Goal: Transaction & Acquisition: Purchase product/service

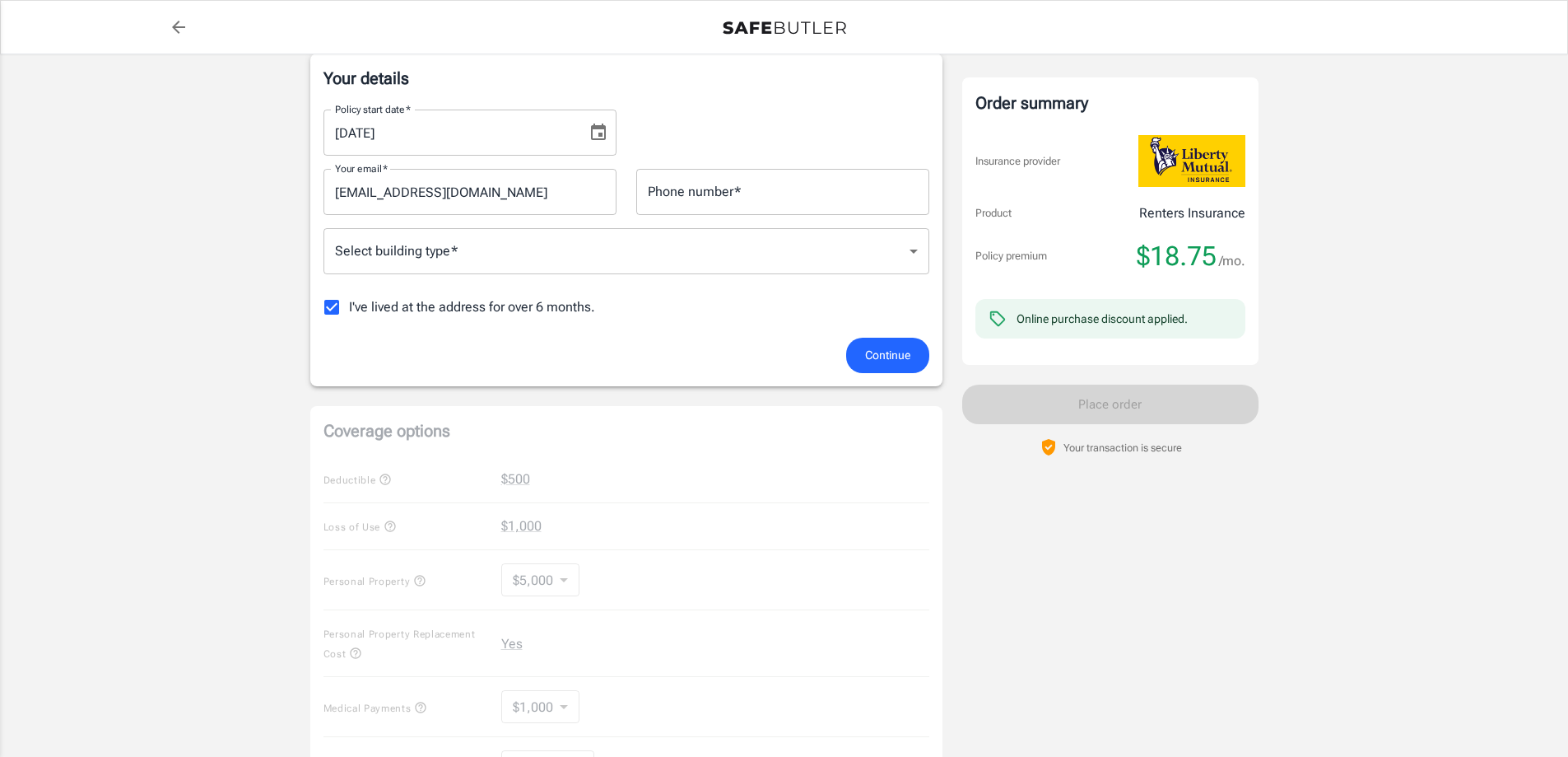
scroll to position [165, 0]
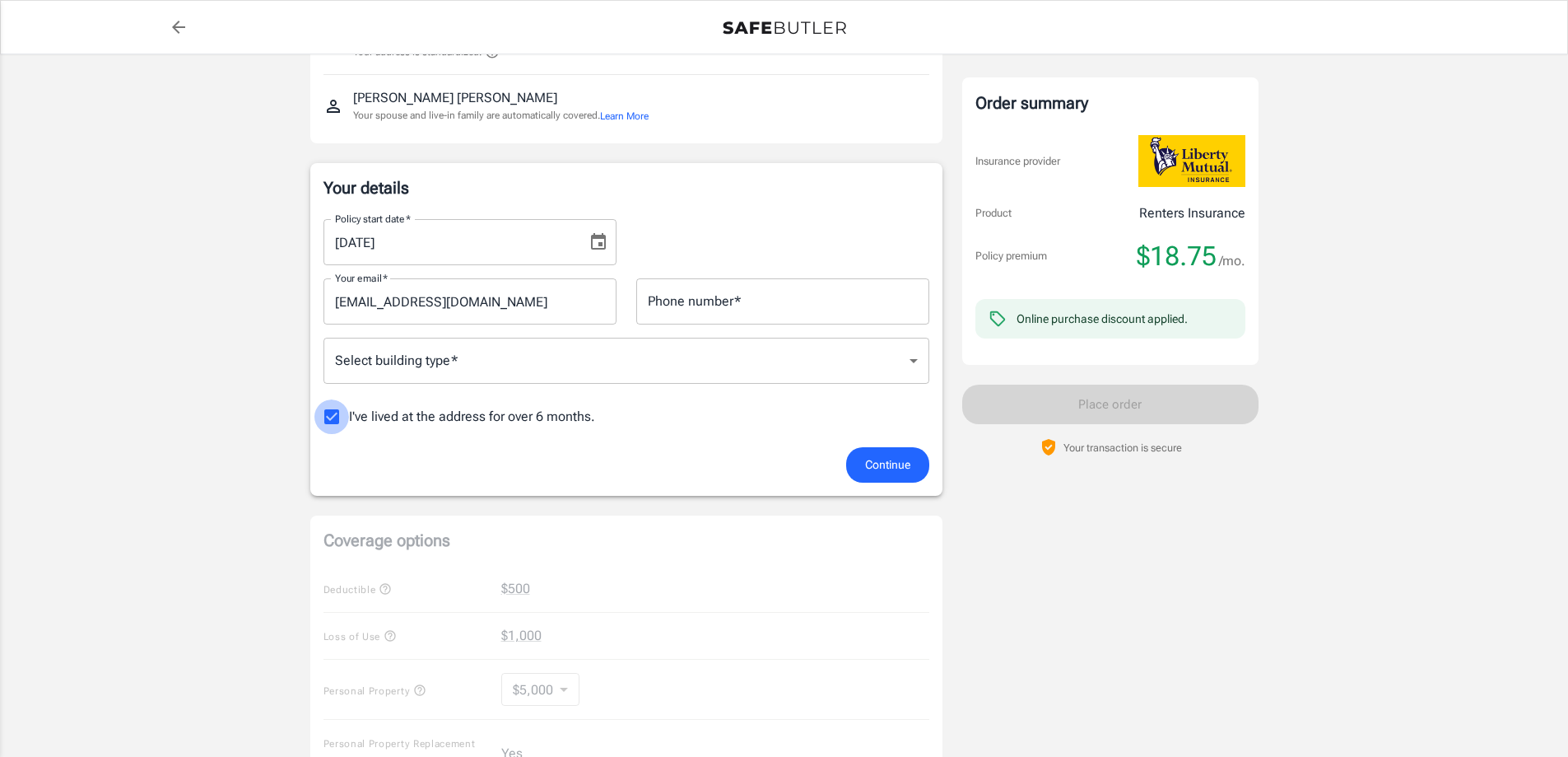
click at [327, 416] on input "I've lived at the address for over 6 months." at bounding box center [331, 417] width 35 height 35
checkbox input "false"
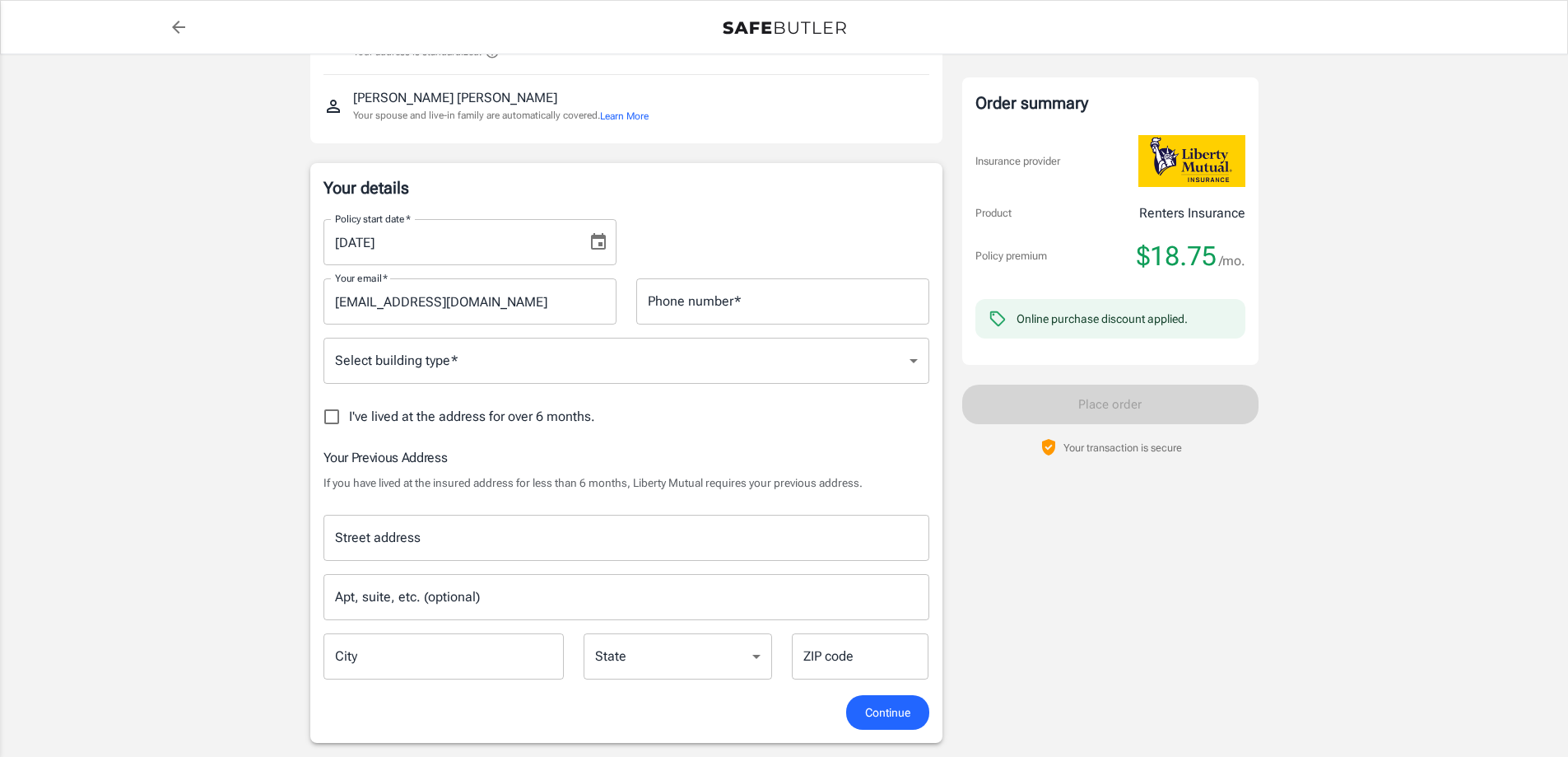
click at [552, 547] on input "Street address" at bounding box center [627, 538] width 591 height 32
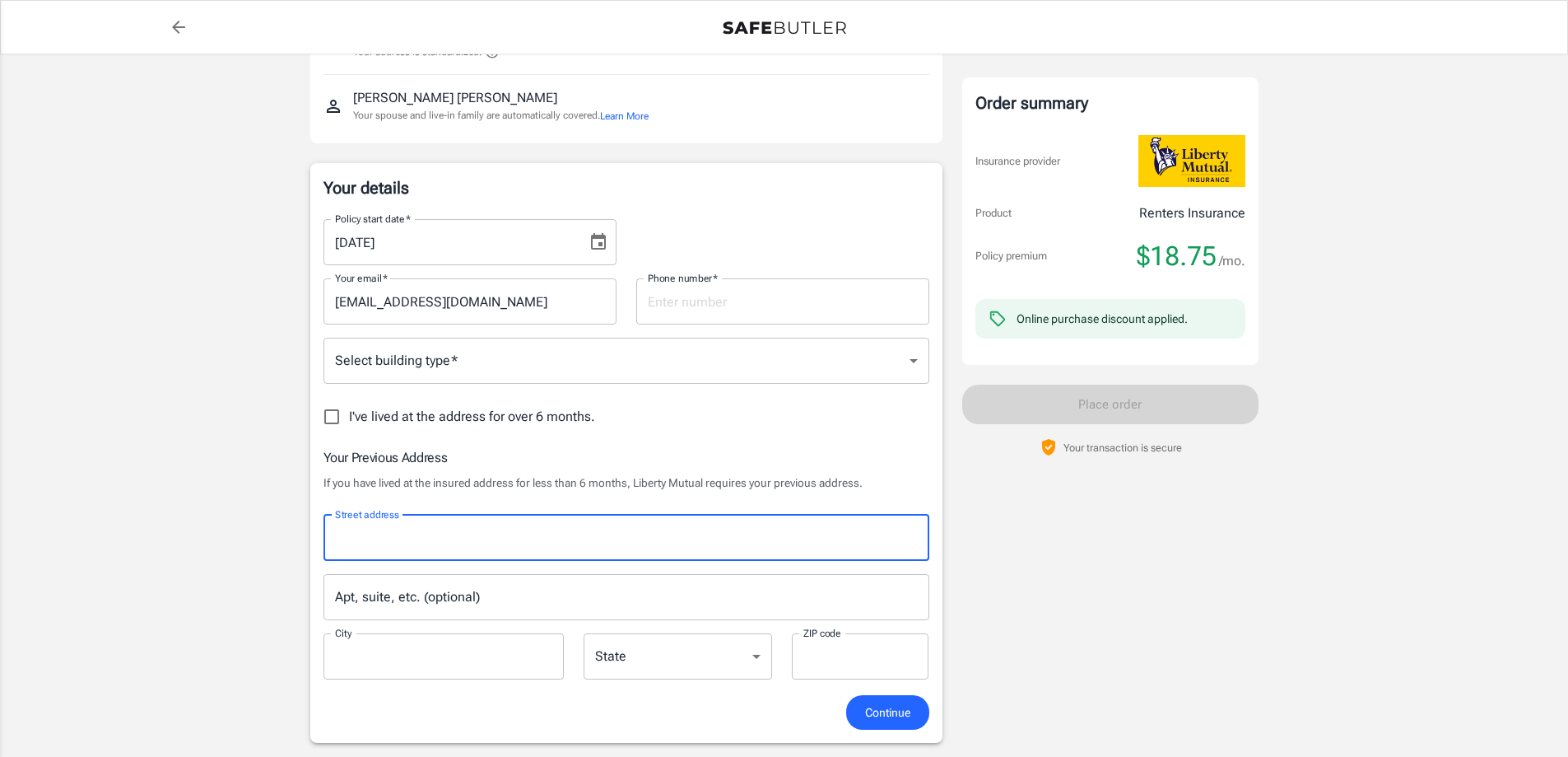
type input "[STREET_ADDRESS][PERSON_NAME]"
type input "6785004975"
type input "Bowdon"
type input "30108"
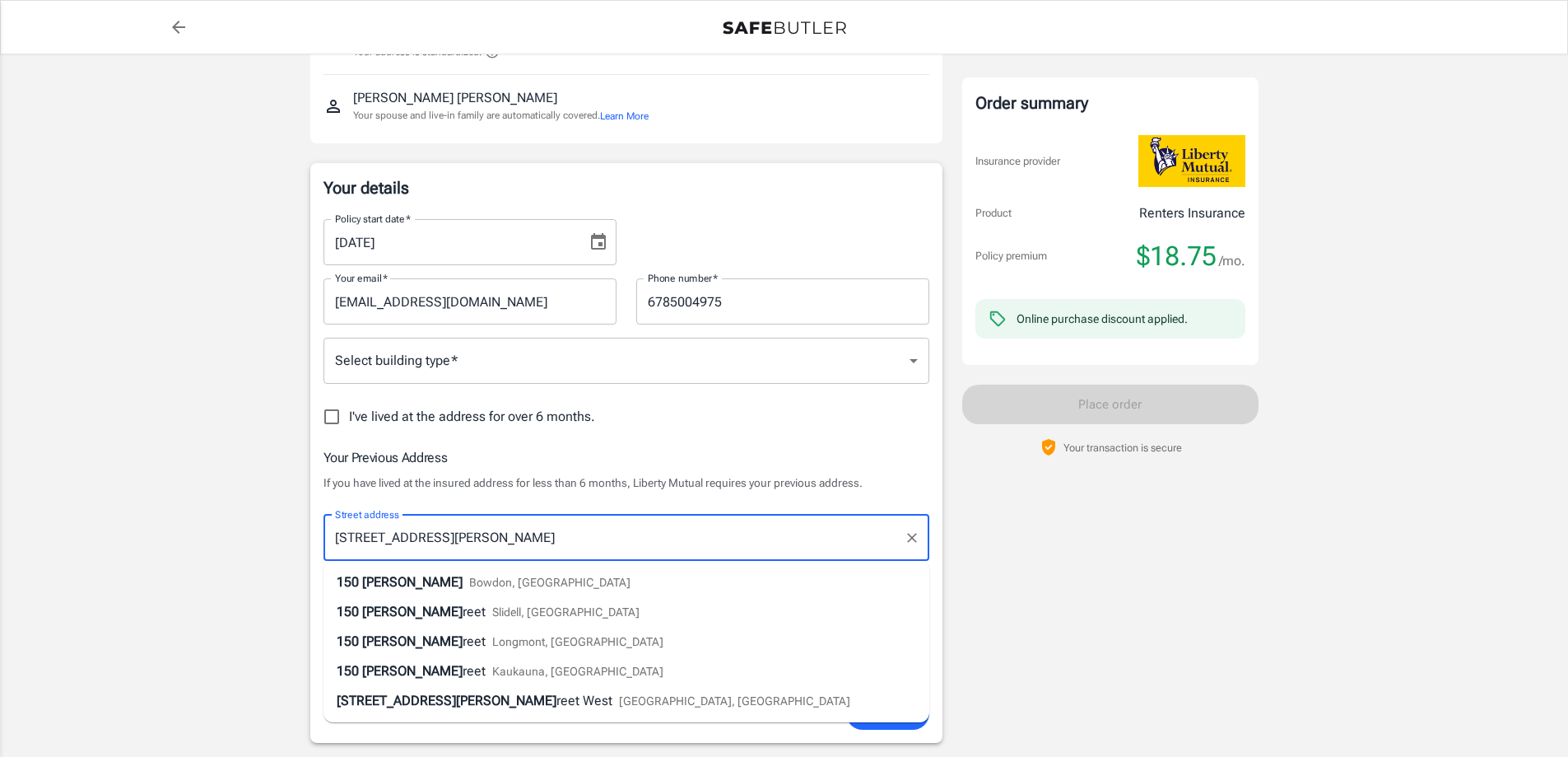
click at [591, 591] on li "[STREET_ADDRESS][PERSON_NAME]" at bounding box center [626, 582] width 606 height 30
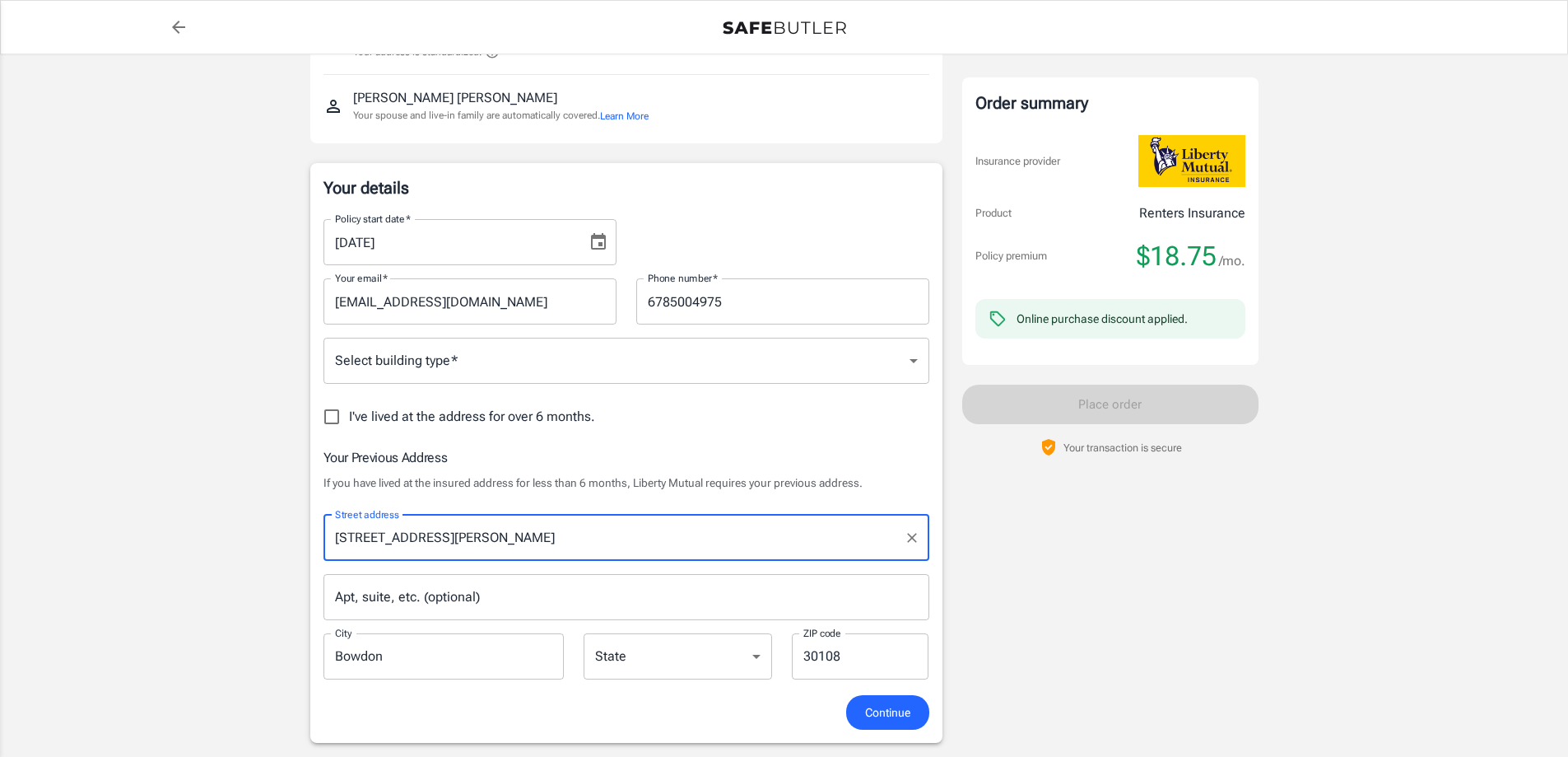
select select "GA"
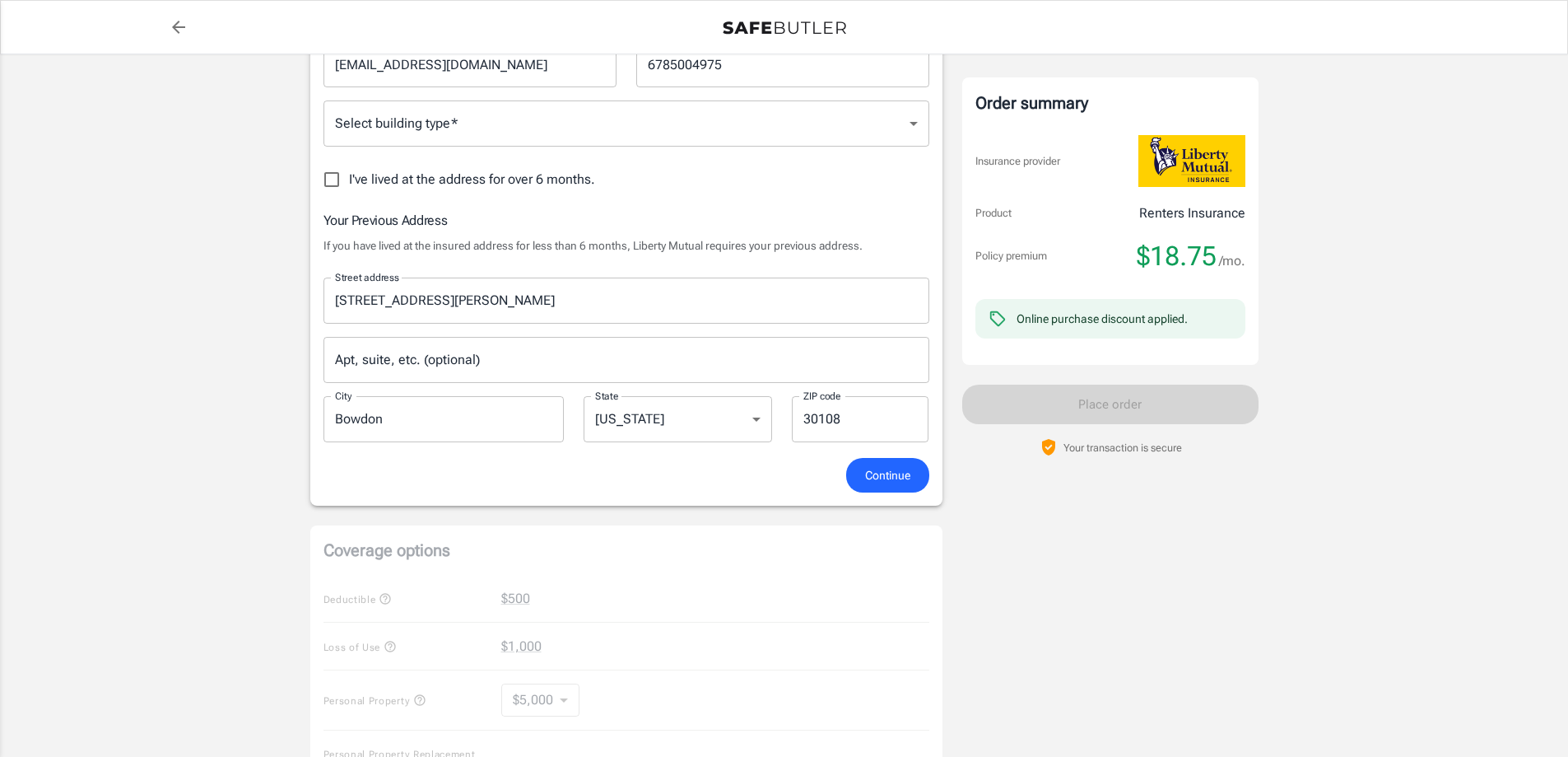
scroll to position [412, 0]
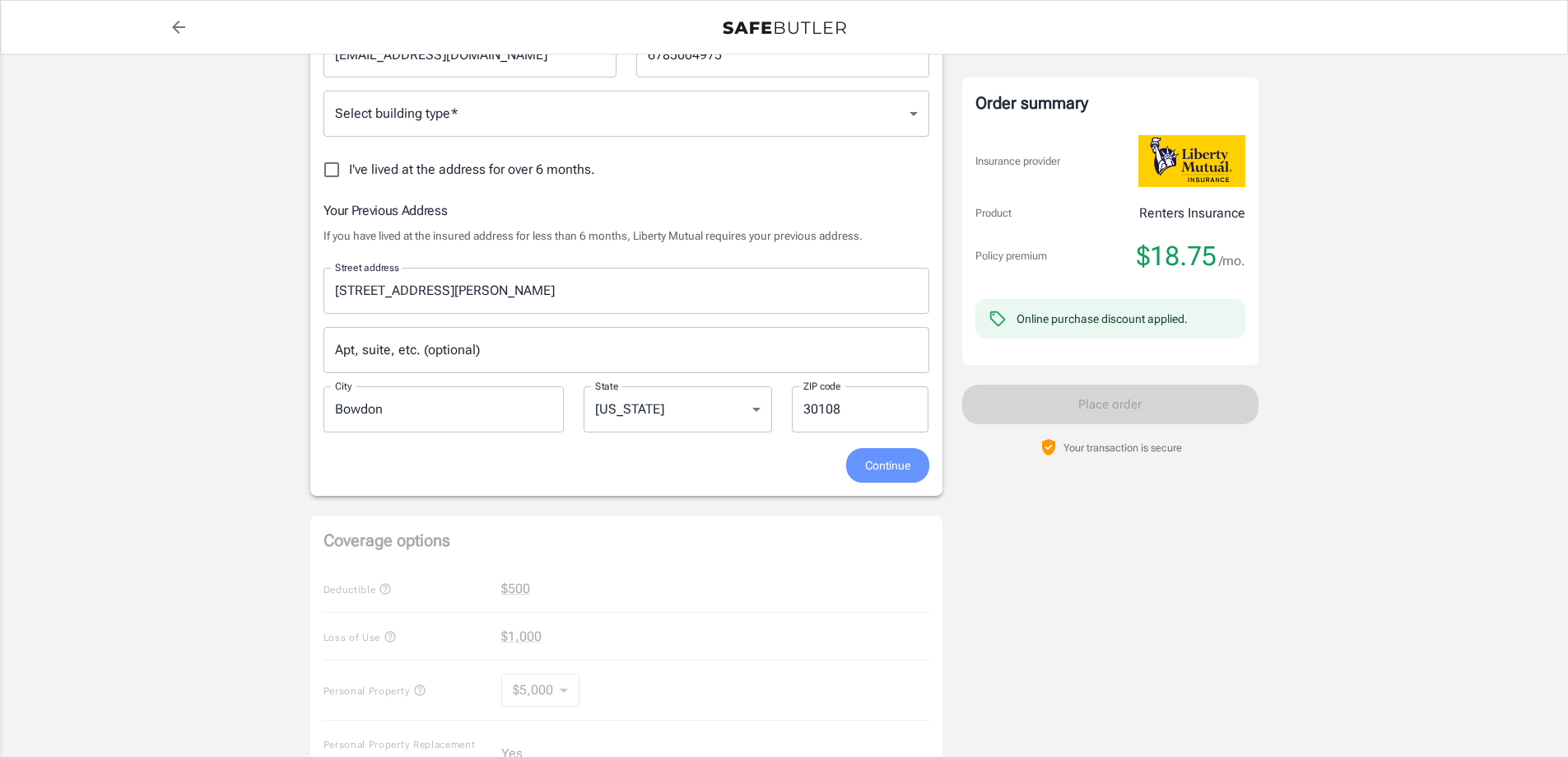
click at [871, 471] on span "Continue" at bounding box center [888, 465] width 46 height 21
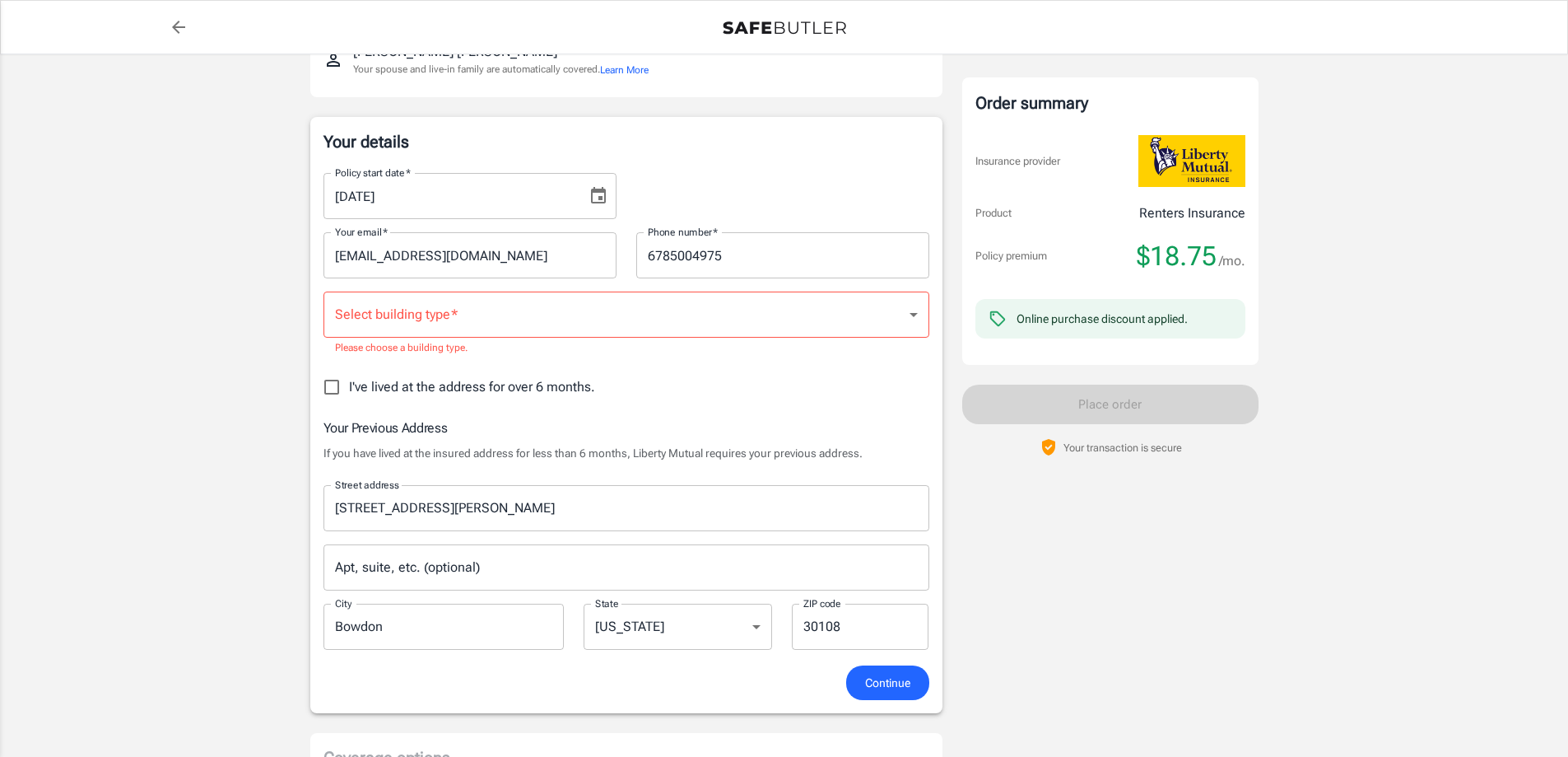
scroll to position [158, 0]
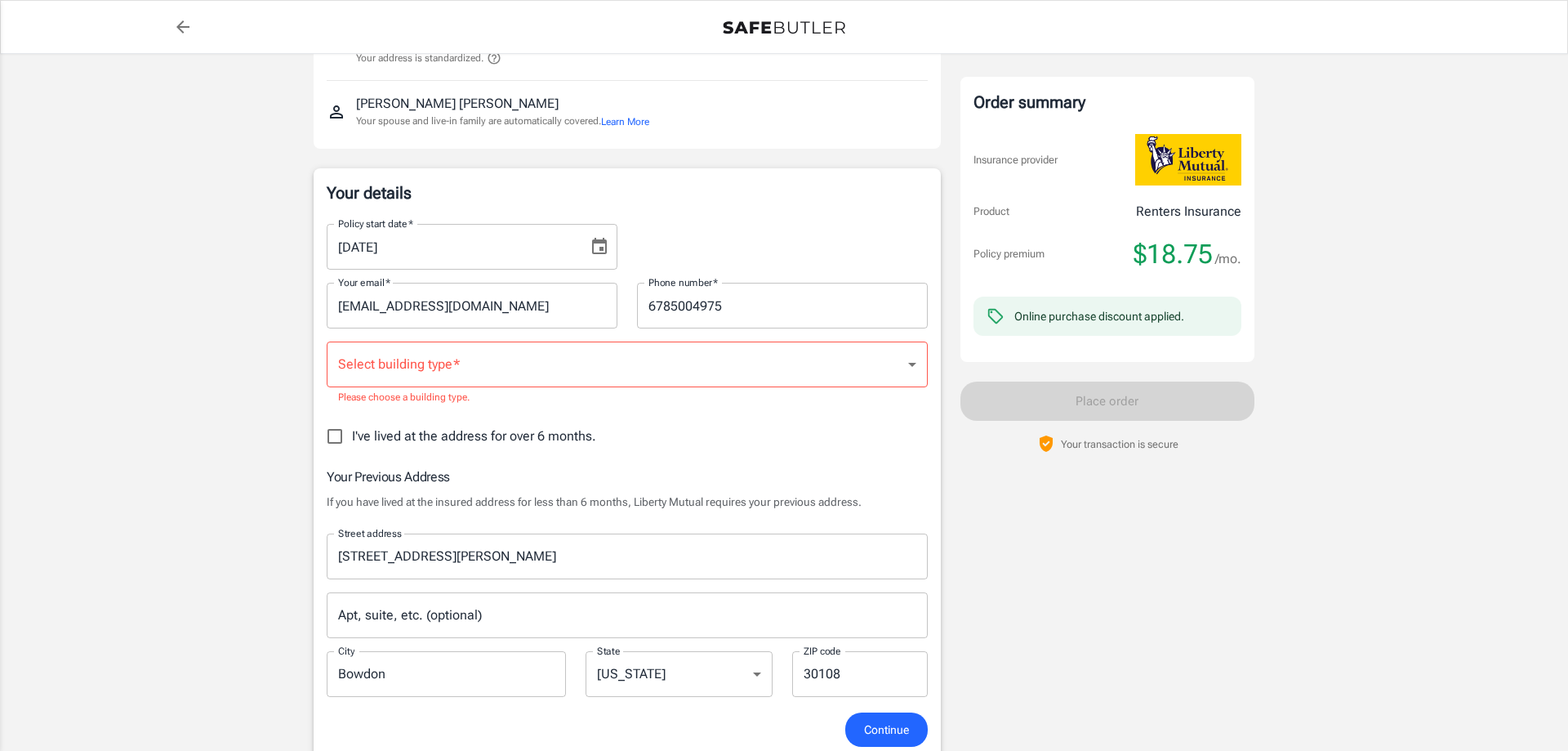
click at [675, 347] on body "Policy premium $ 18.75 /mo Liberty Mutual Renters Insurance [STREET_ADDRESS] Yo…" at bounding box center [784, 746] width 1568 height 1806
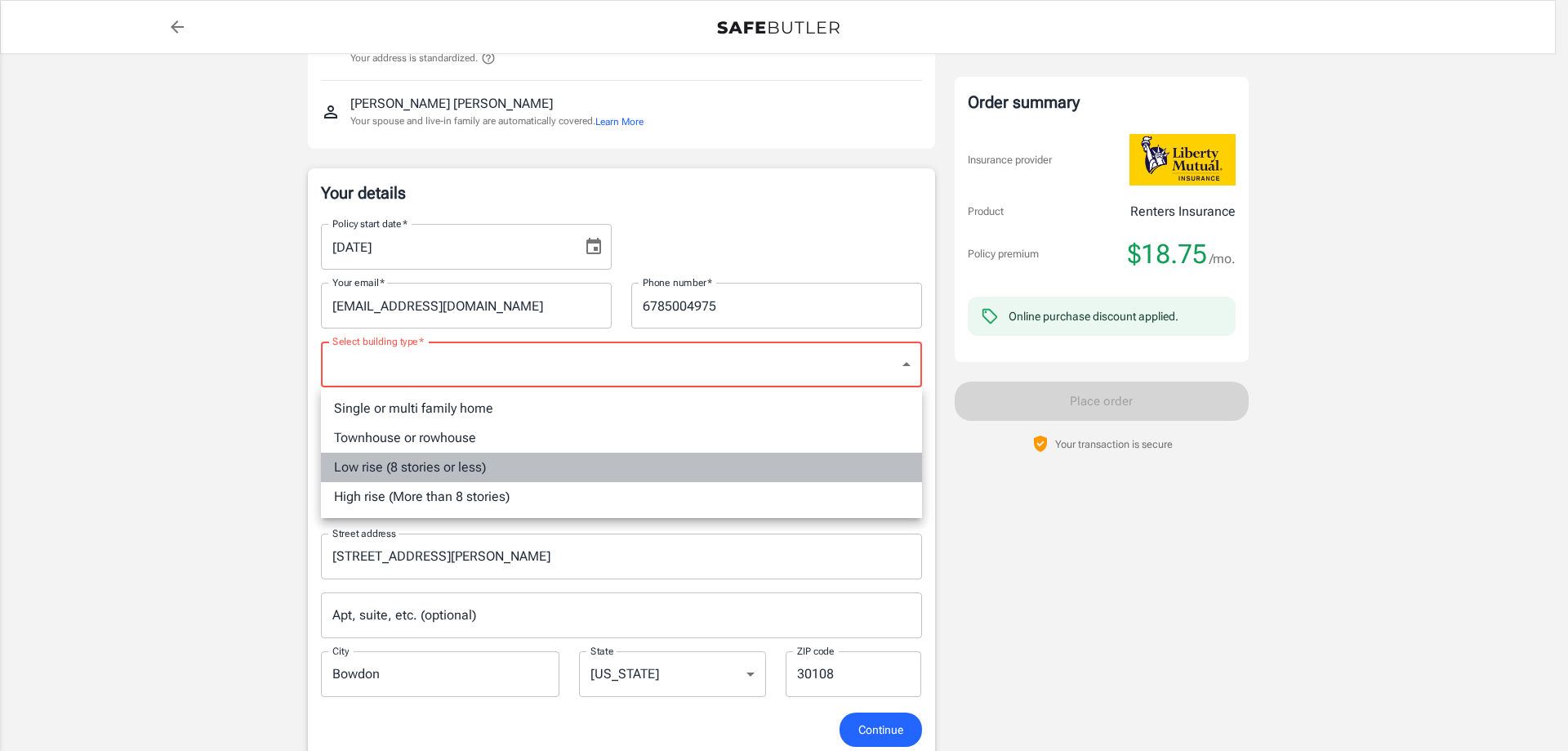
click at [594, 472] on li "Low rise (8 stories or less)" at bounding box center [621, 468] width 601 height 30
type input "lowrise"
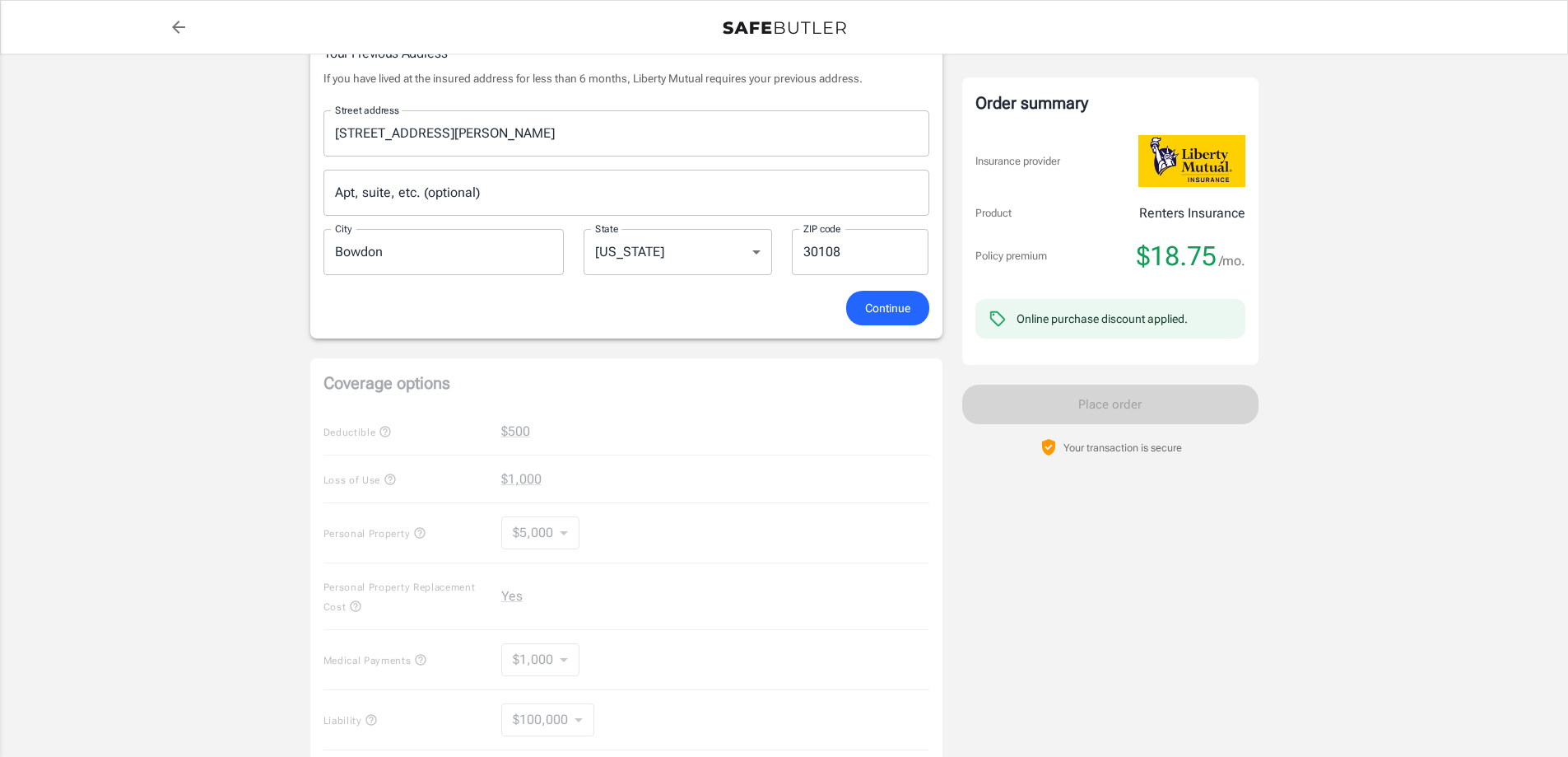
scroll to position [569, 0]
click at [871, 322] on button "Continue" at bounding box center [888, 308] width 83 height 36
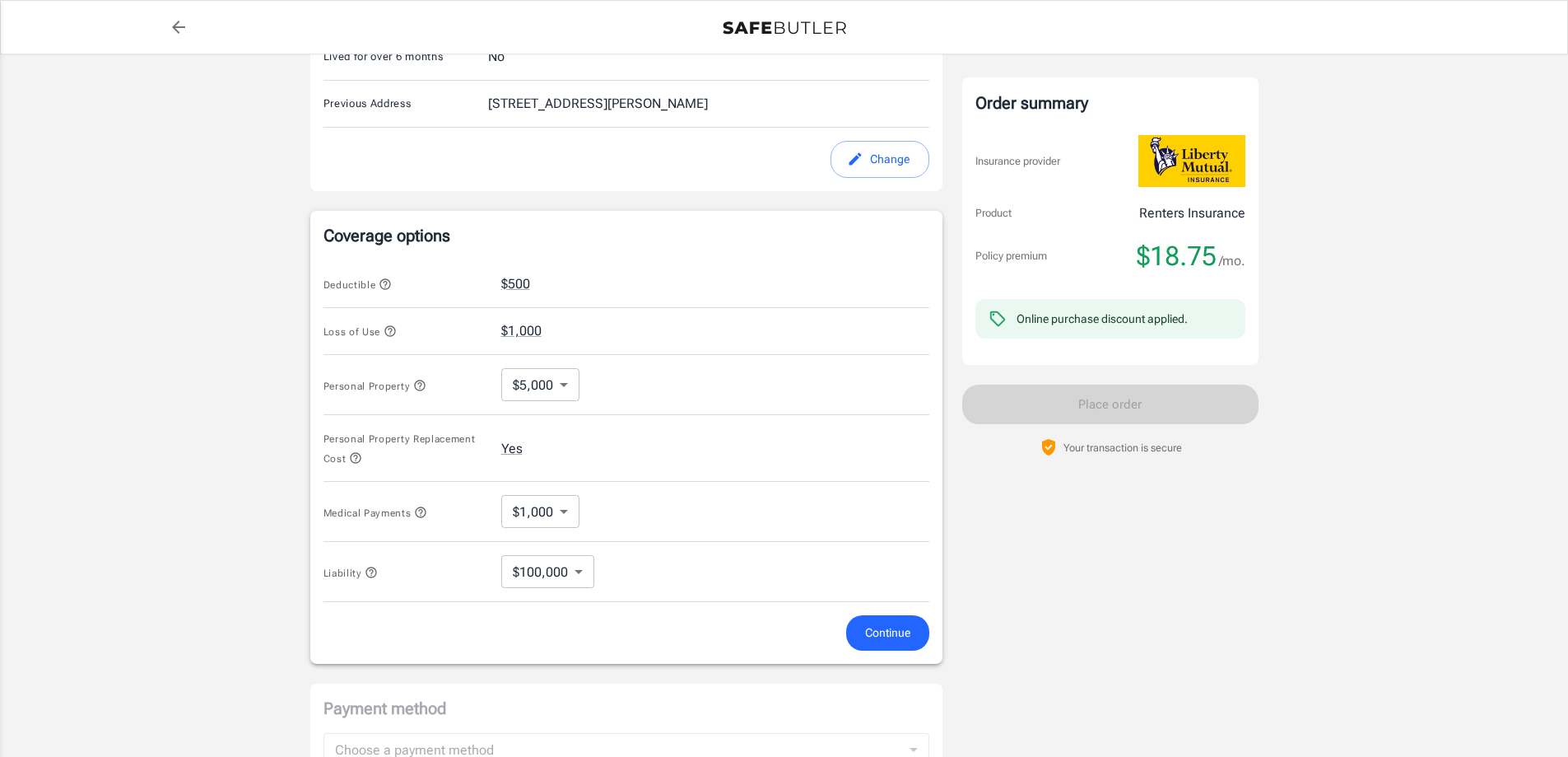
scroll to position [507, 0]
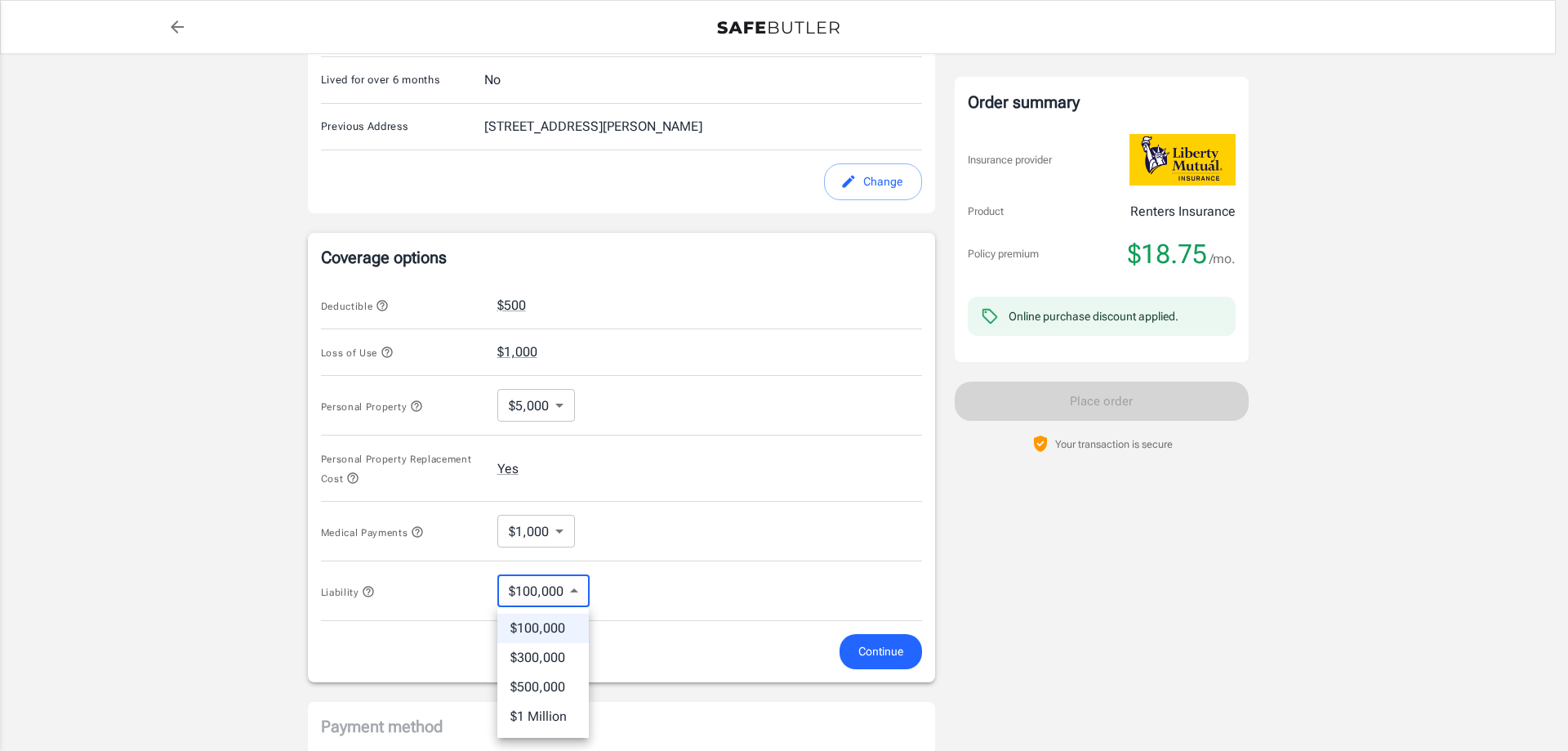
click at [578, 594] on body "Policy premium $ 18.75 /mo Liberty Mutual Renters Insurance [STREET_ADDRESS] Yo…" at bounding box center [784, 300] width 1568 height 1606
click at [577, 594] on div at bounding box center [784, 375] width 1568 height 751
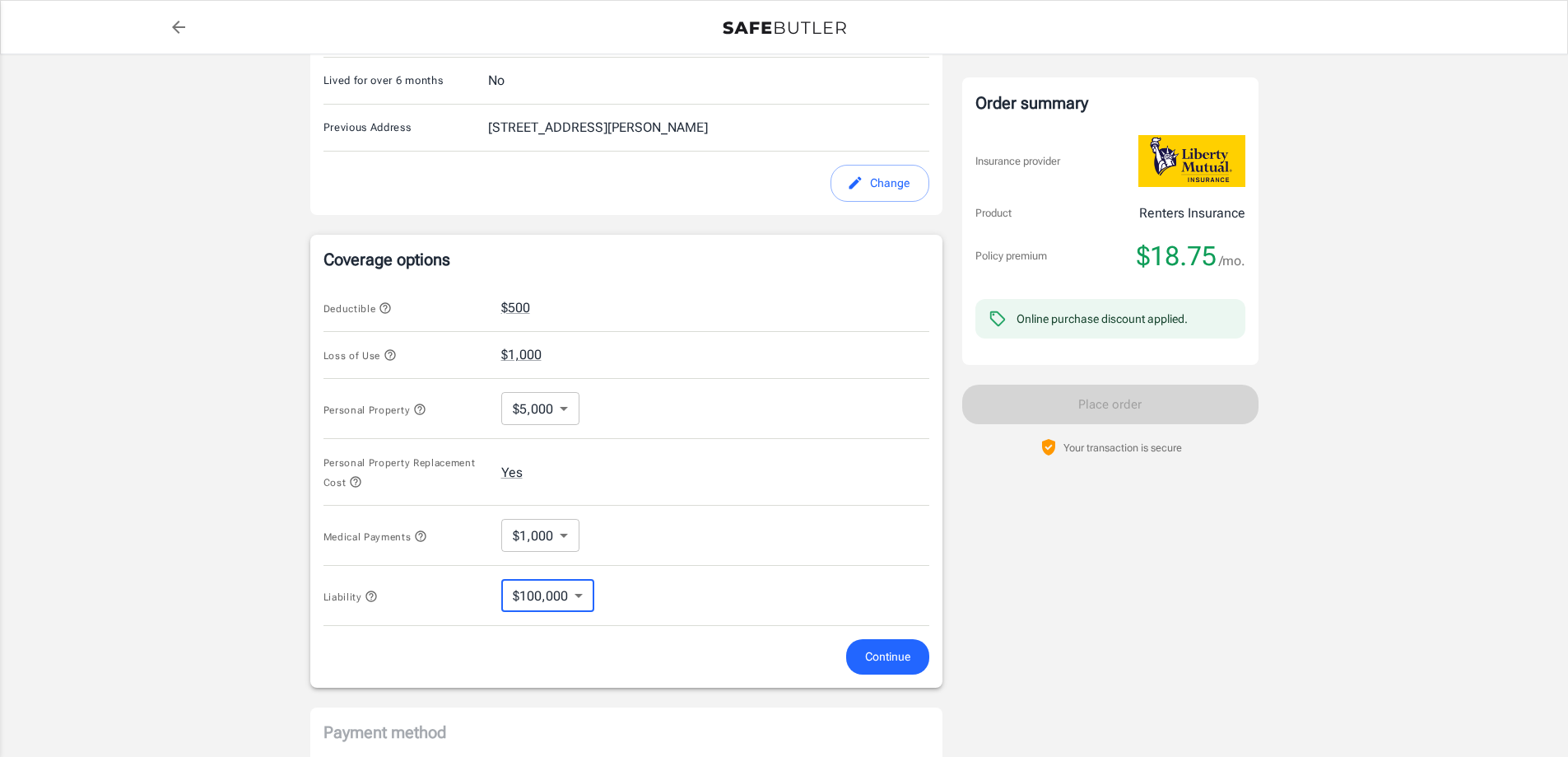
click at [872, 666] on span "Continue" at bounding box center [888, 657] width 46 height 21
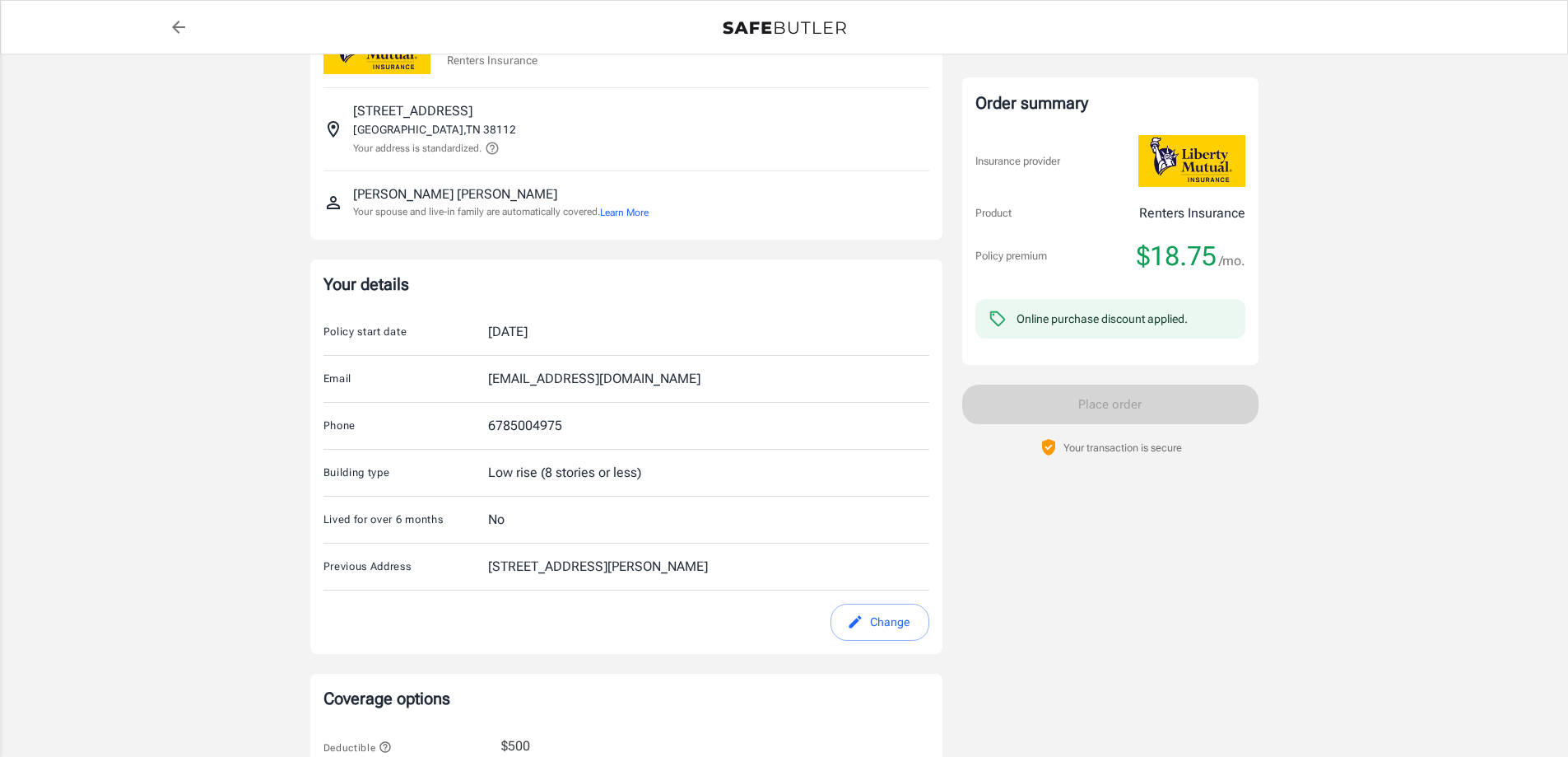
scroll to position [0, 0]
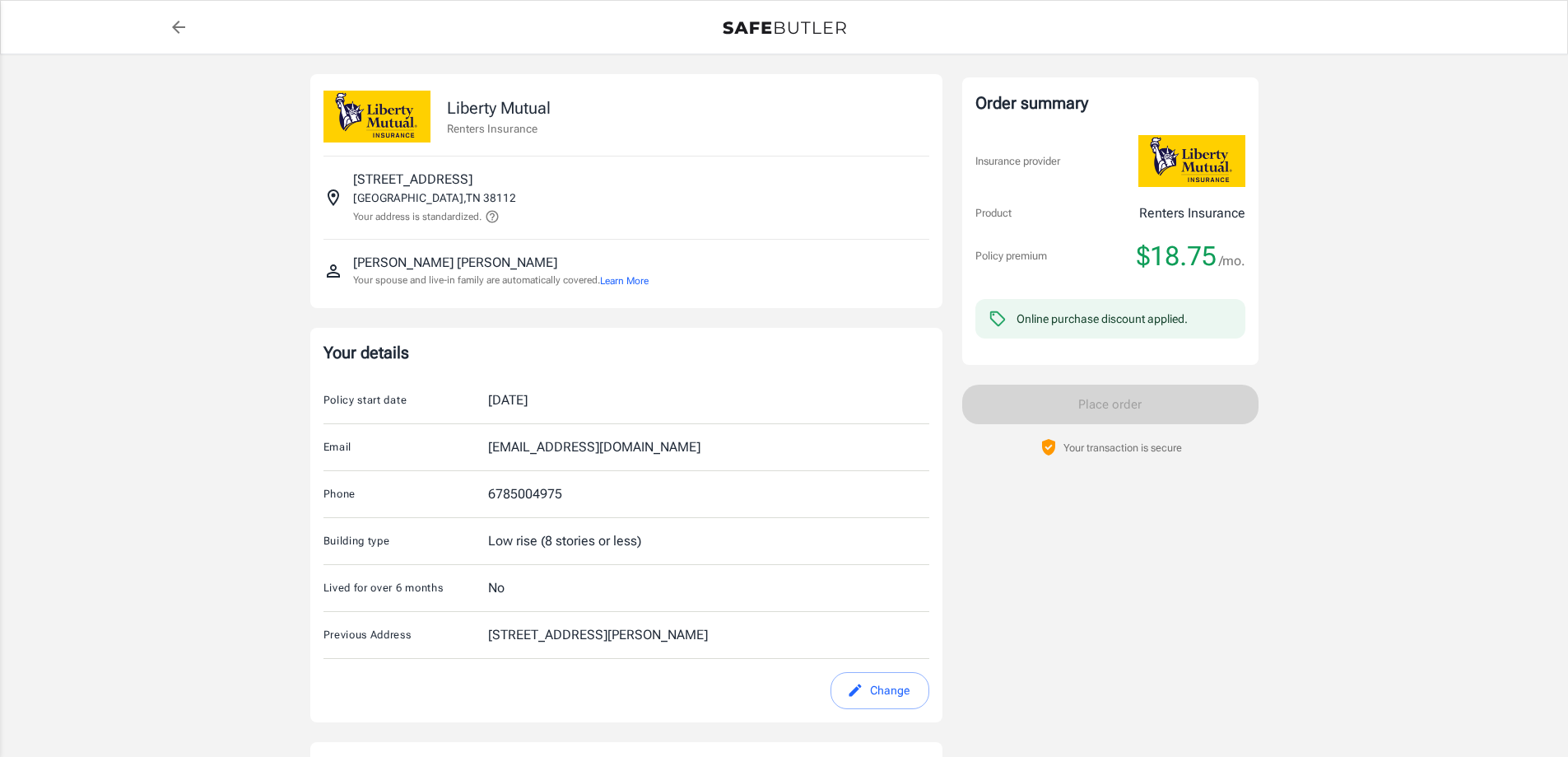
click at [525, 192] on div "[STREET_ADDRESS] Your address is standardized." at bounding box center [626, 197] width 606 height 56
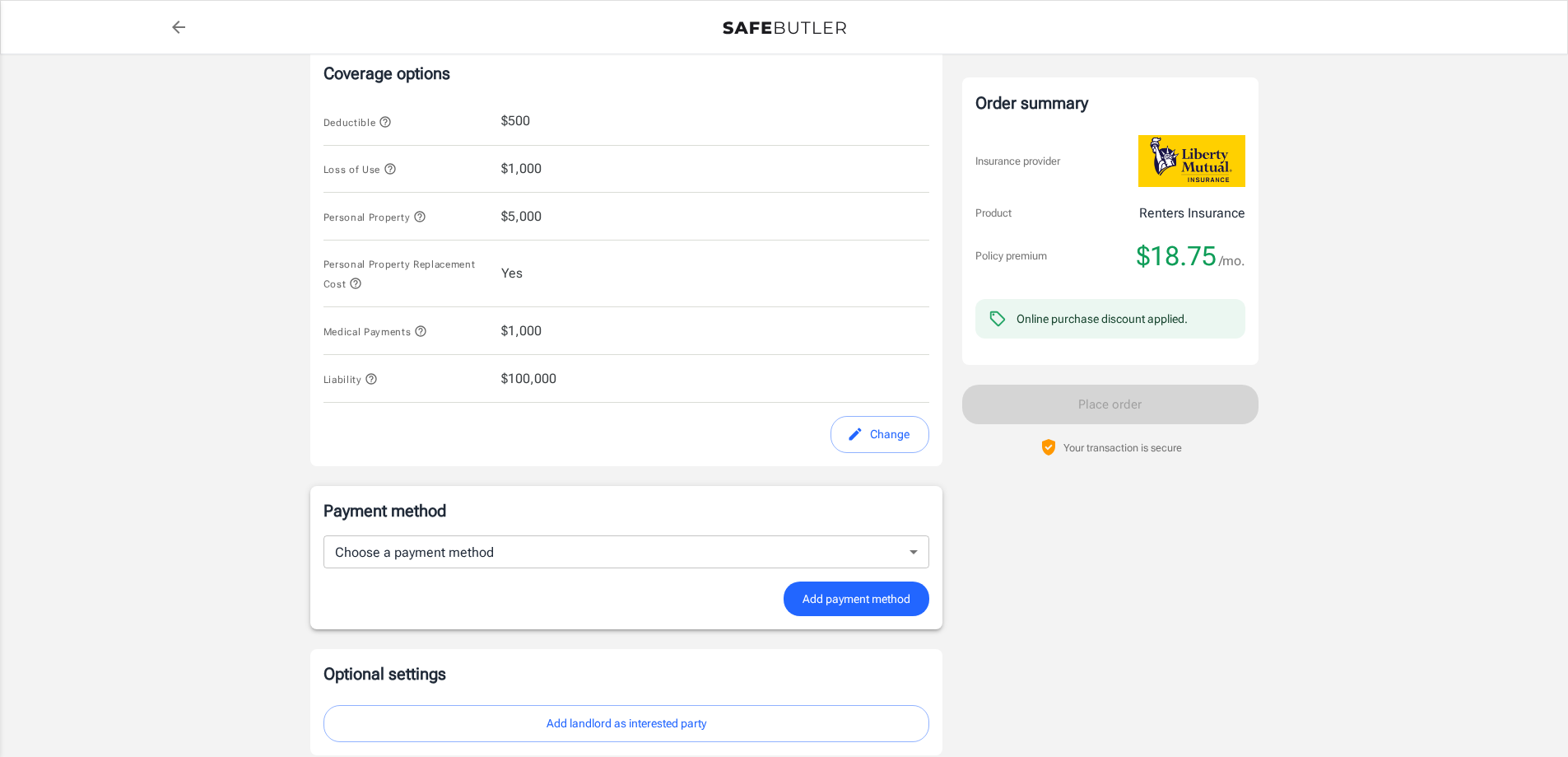
scroll to position [741, 0]
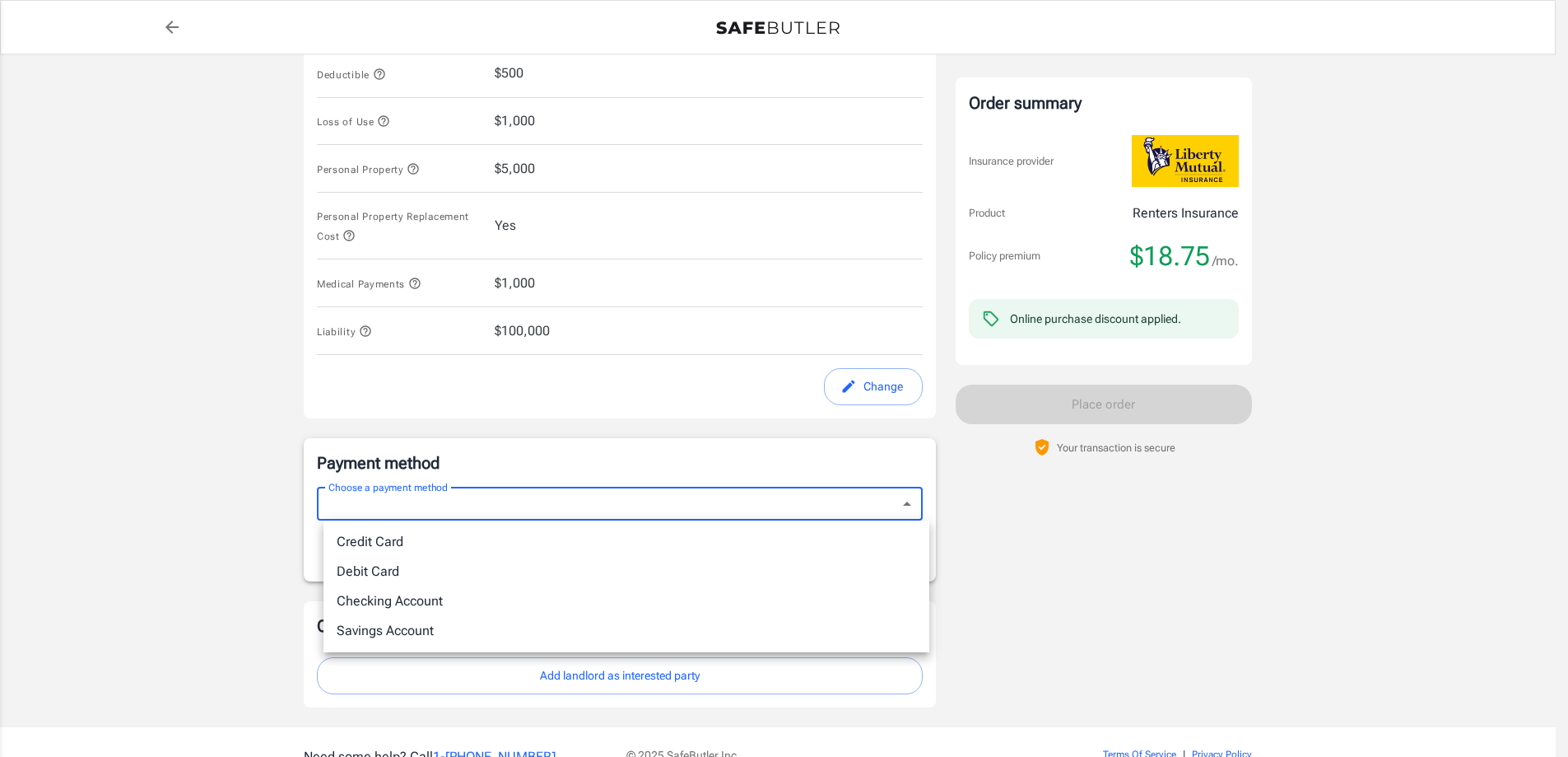
click at [807, 511] on body "Policy premium $ 18.75 /mo Liberty Mutual Renters Insurance [STREET_ADDRESS] Yo…" at bounding box center [784, 51] width 1568 height 1583
click at [800, 535] on li "Credit Card" at bounding box center [626, 542] width 606 height 30
type input "credit"
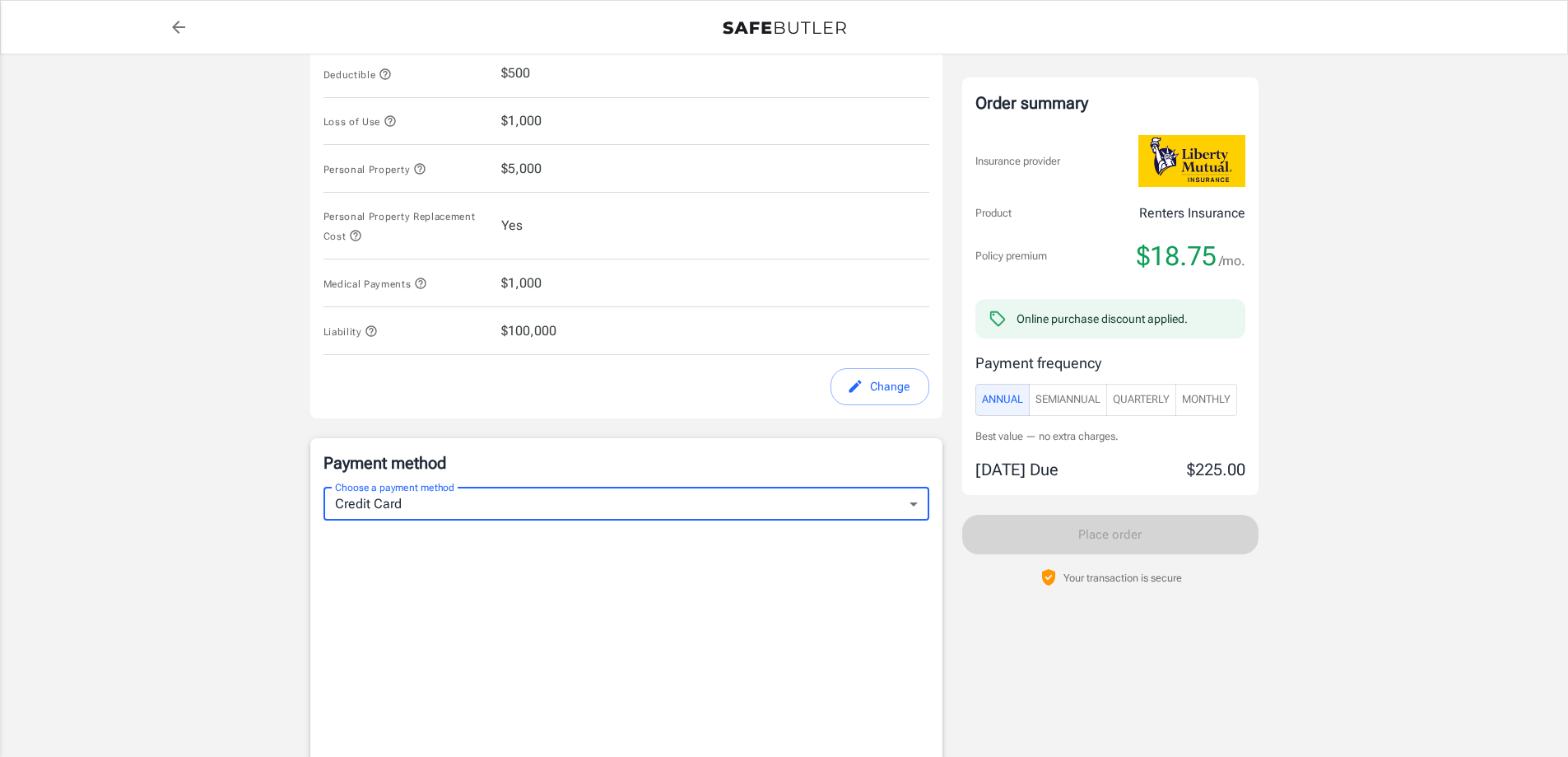
click at [1150, 403] on span "Quarterly" at bounding box center [1141, 399] width 57 height 19
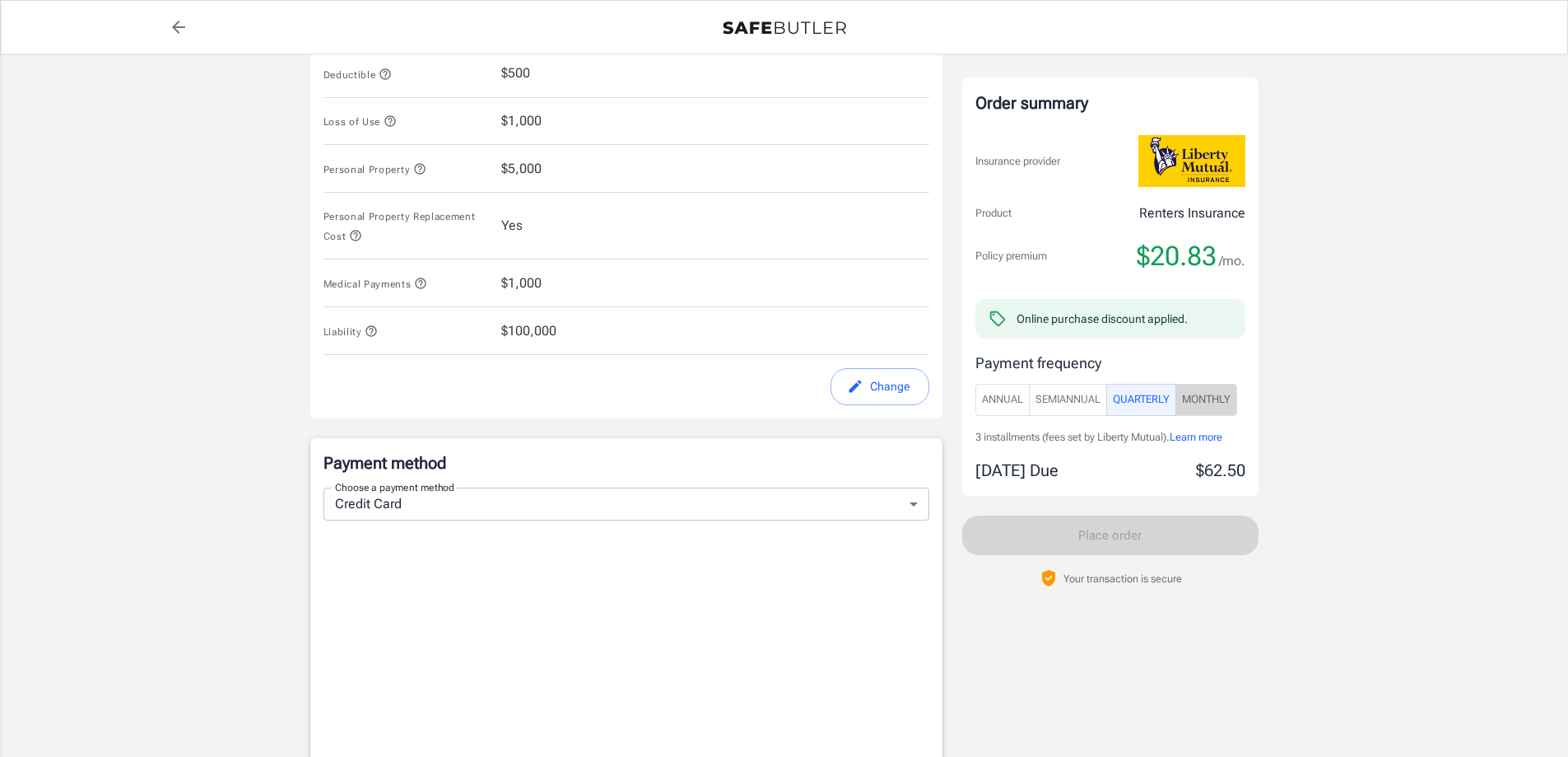
click at [1193, 402] on span "Monthly" at bounding box center [1206, 399] width 49 height 19
click at [890, 502] on body "Policy premium $ 20.83 /mo Liberty Mutual Renters Insurance [STREET_ADDRESS] Yo…" at bounding box center [784, 259] width 1568 height 2001
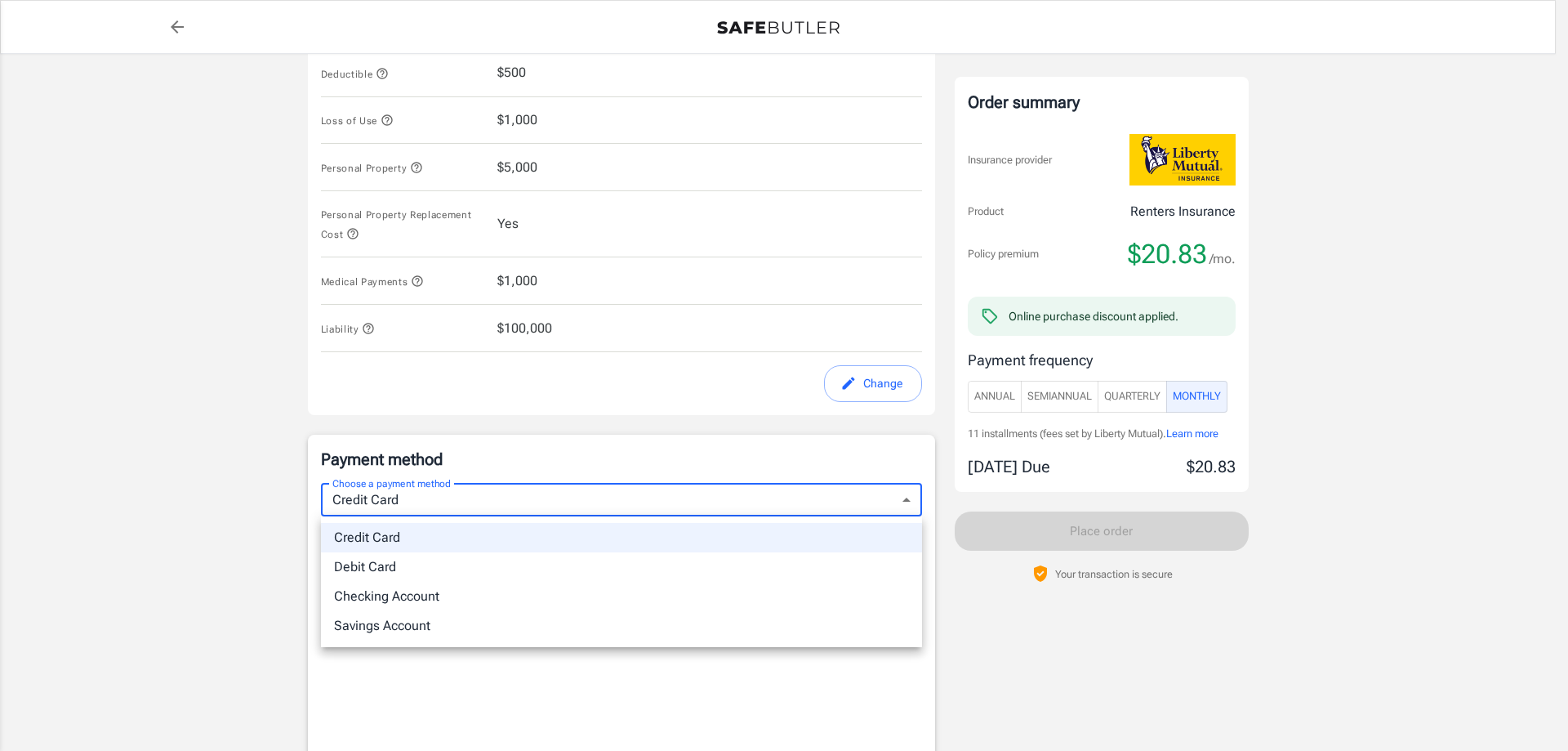
click at [786, 539] on li "Credit Card" at bounding box center [621, 537] width 601 height 30
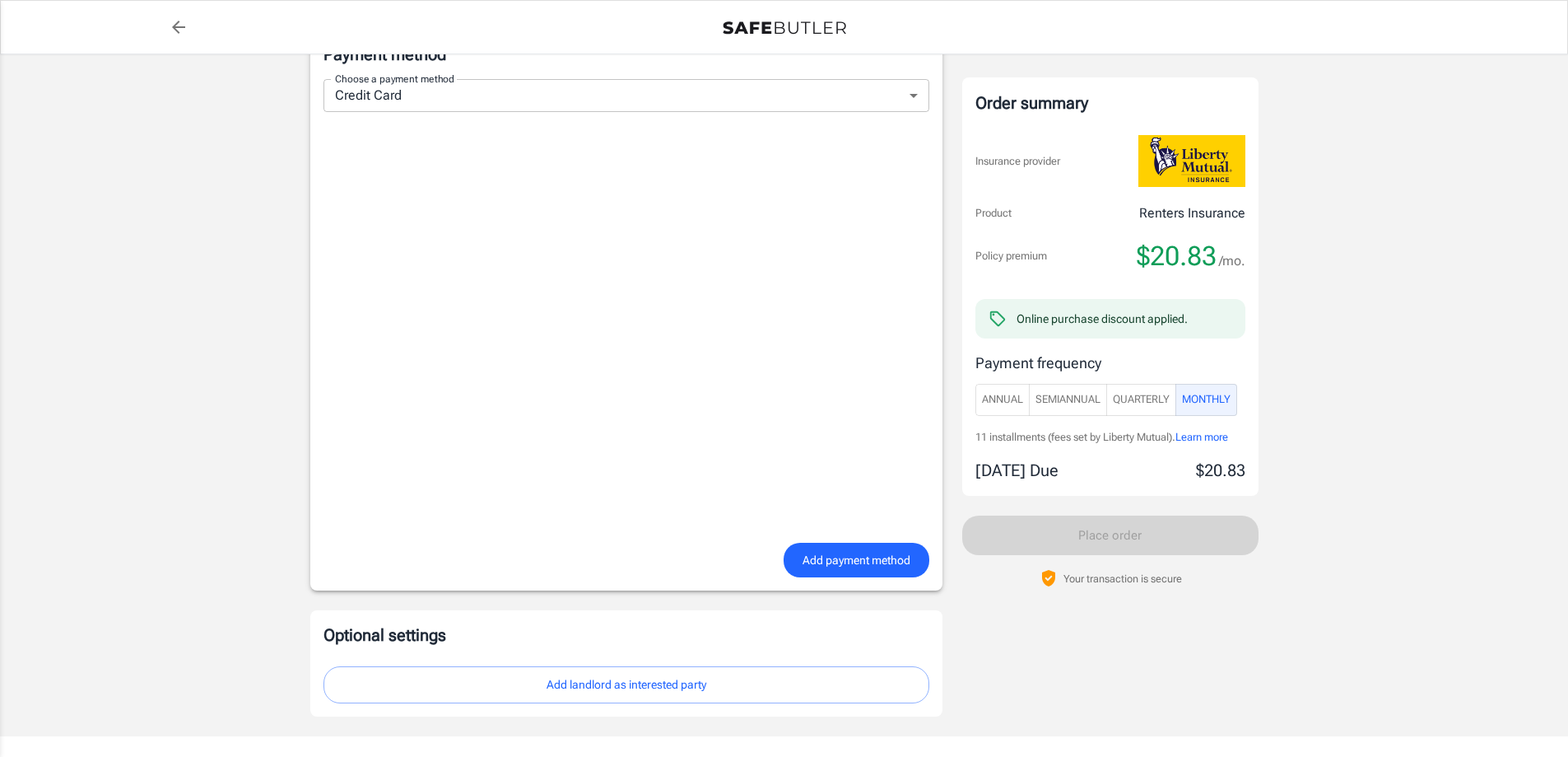
scroll to position [1153, 0]
click at [721, 608] on div "Optional settings Add landlord as interested party" at bounding box center [627, 660] width 633 height 106
click at [831, 551] on span "Add payment method" at bounding box center [856, 557] width 108 height 21
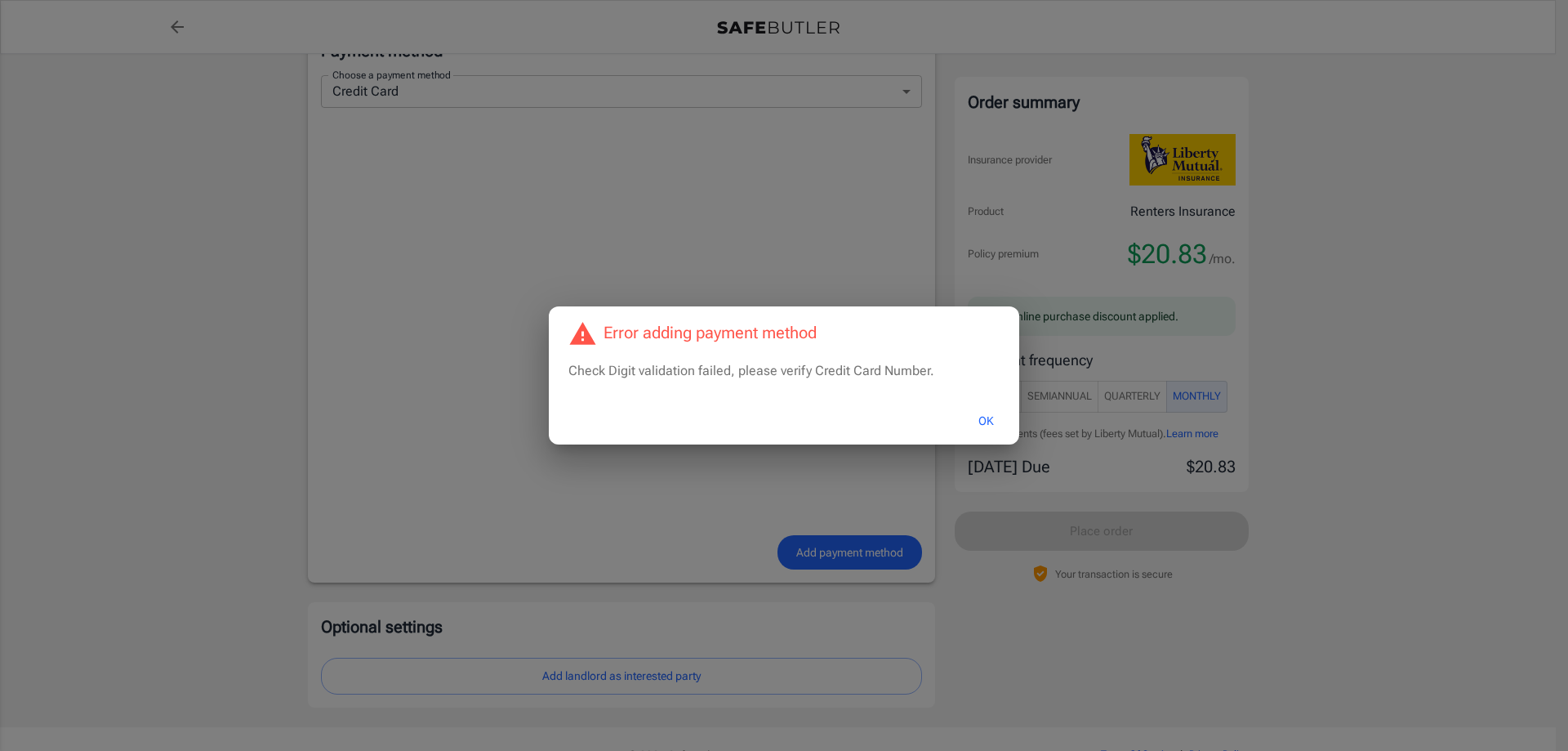
click at [991, 421] on button "OK" at bounding box center [986, 421] width 53 height 35
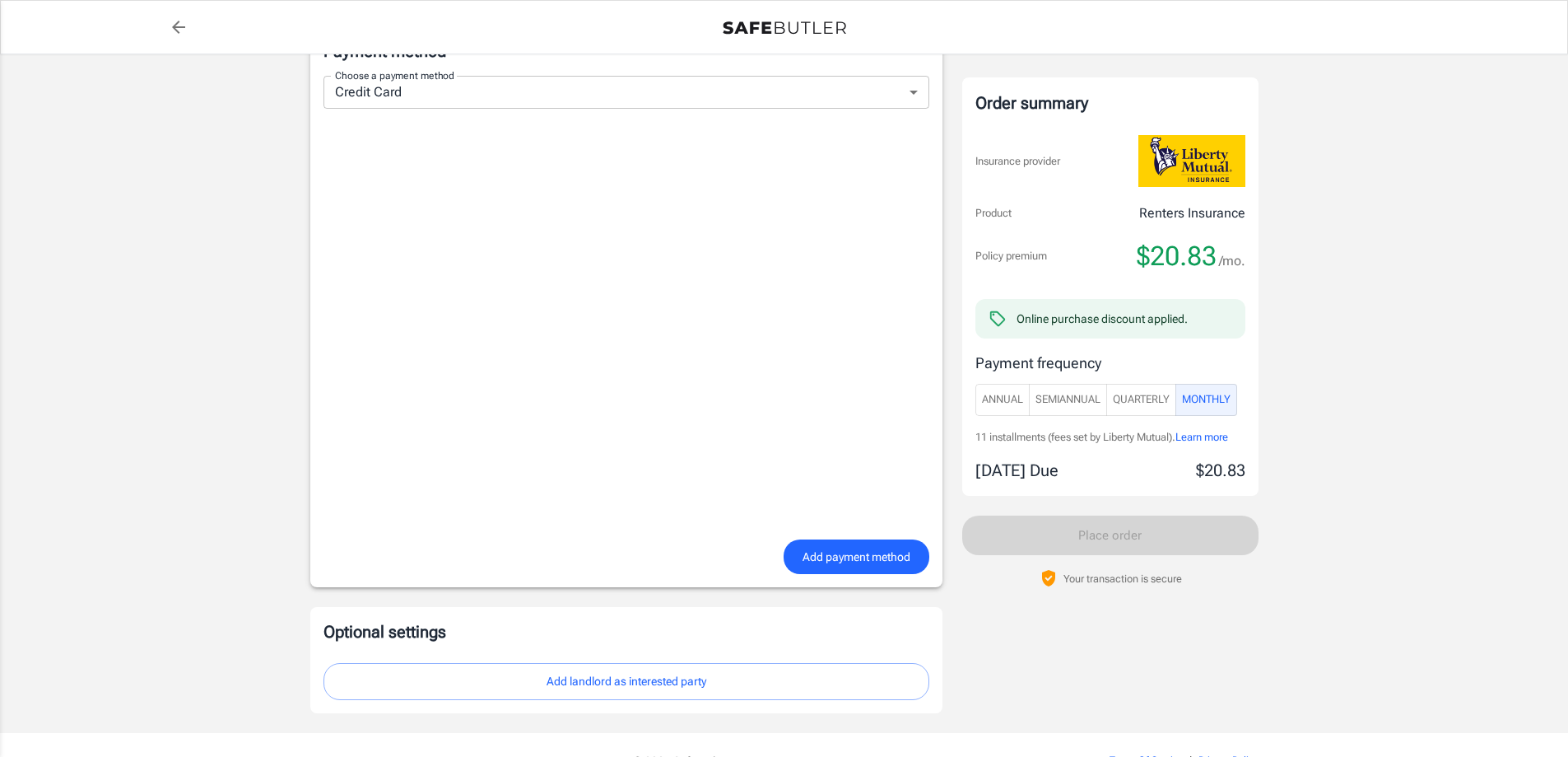
click at [875, 561] on span "Add payment method" at bounding box center [856, 557] width 108 height 21
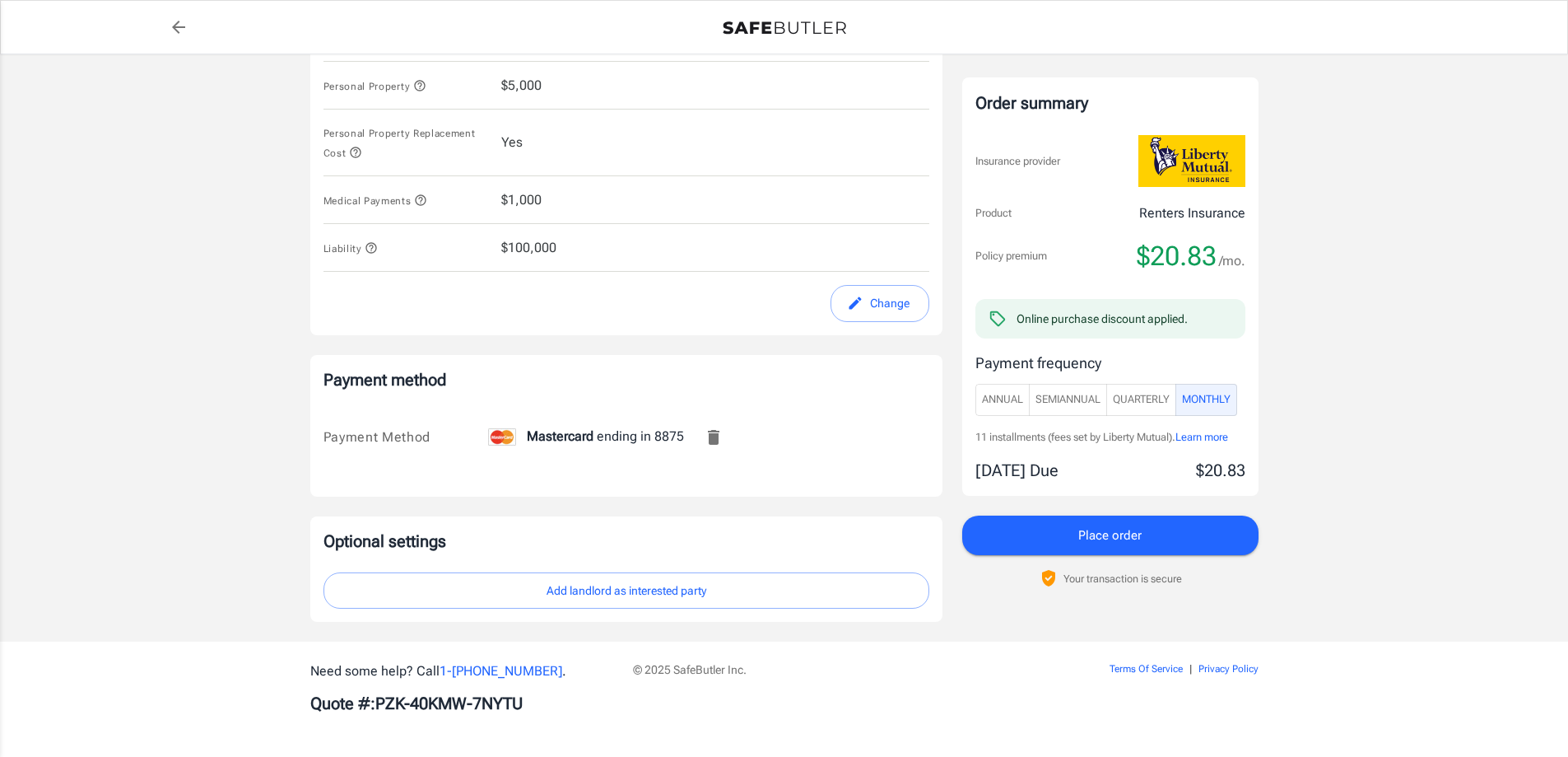
scroll to position [824, 0]
click at [1027, 544] on button "Place order" at bounding box center [1110, 536] width 297 height 40
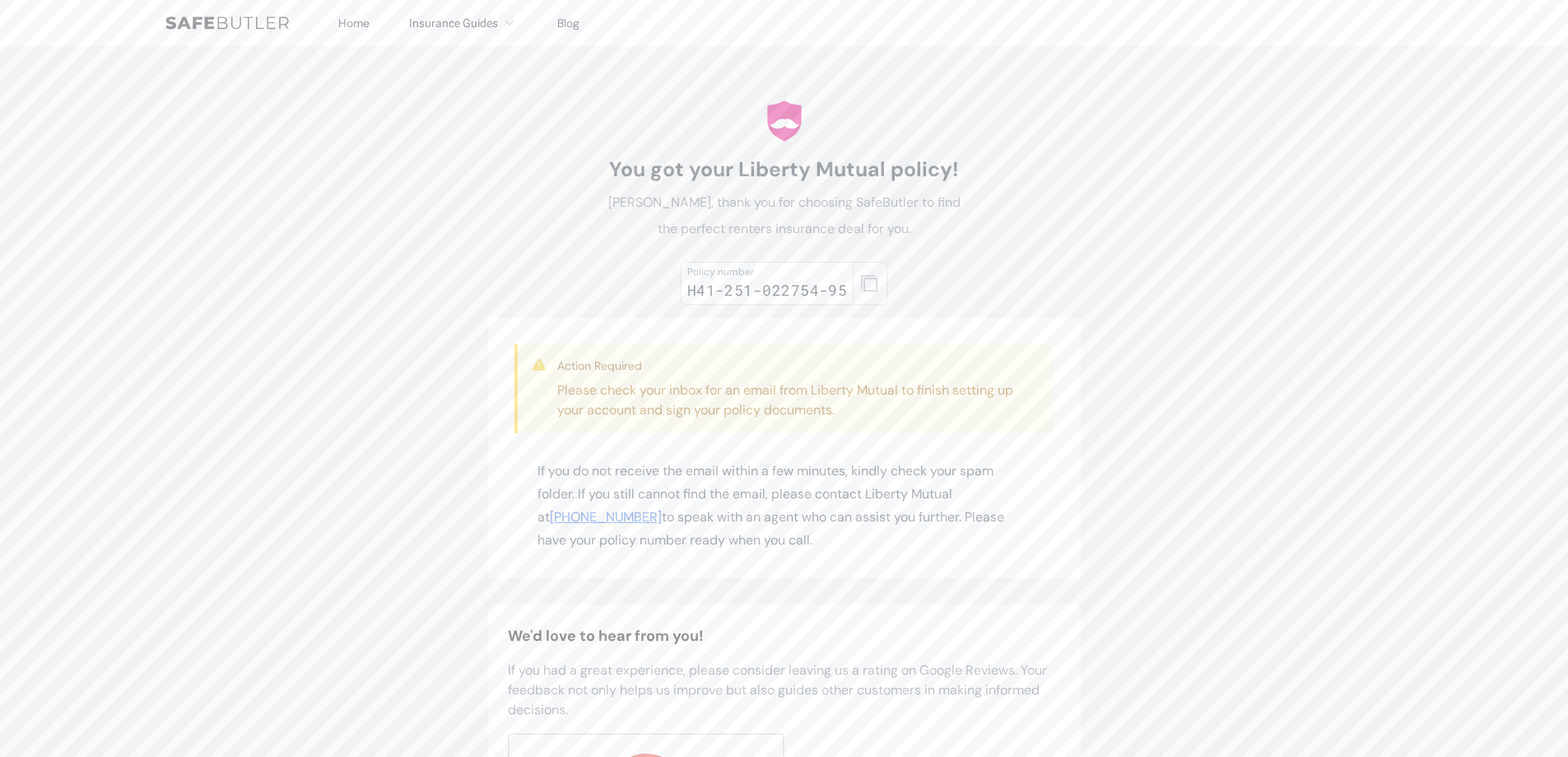
click at [867, 289] on icon "button" at bounding box center [869, 283] width 17 height 17
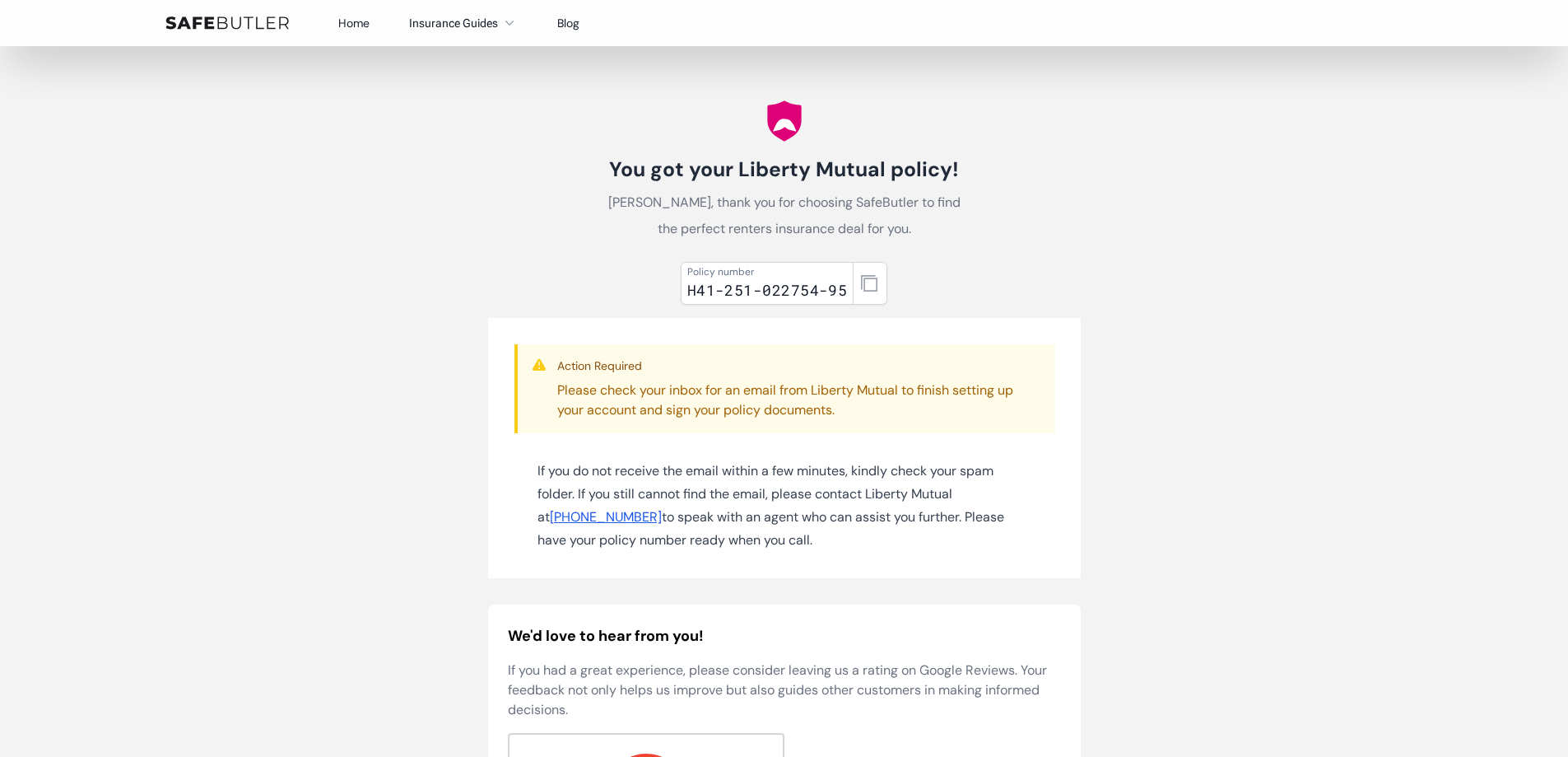
click at [361, 28] on link "Home" at bounding box center [354, 23] width 32 height 15
